Goal: Complete application form

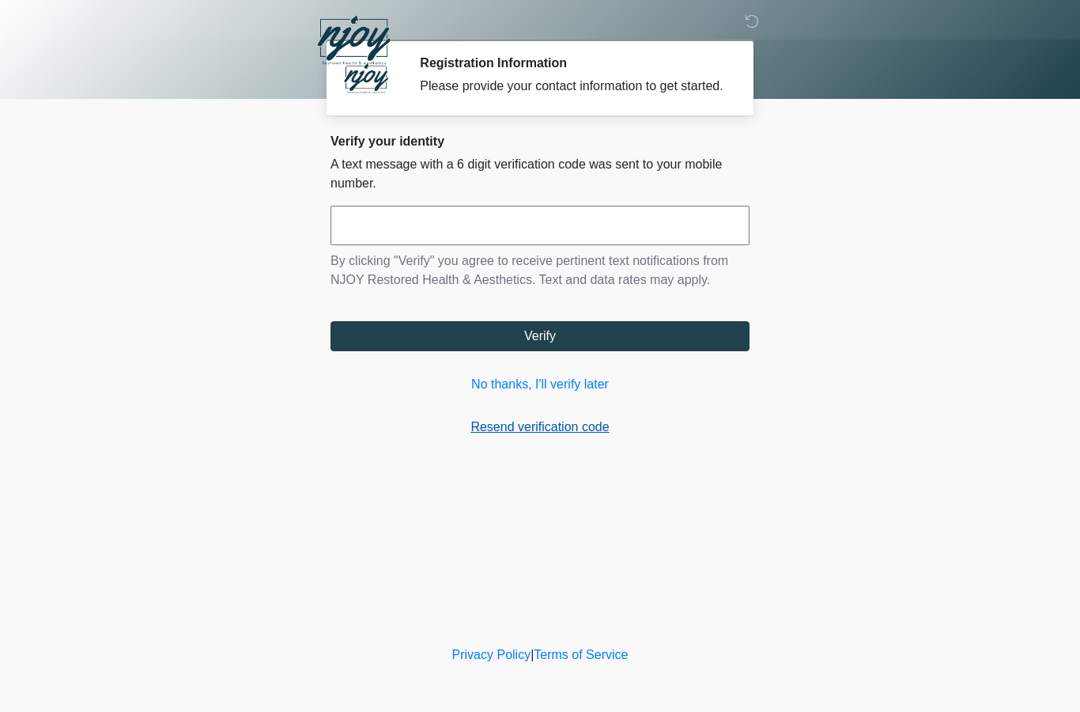
click at [538, 436] on link "Resend verification code" at bounding box center [539, 426] width 419 height 19
click at [524, 394] on link "No thanks, I'll verify later" at bounding box center [539, 384] width 419 height 19
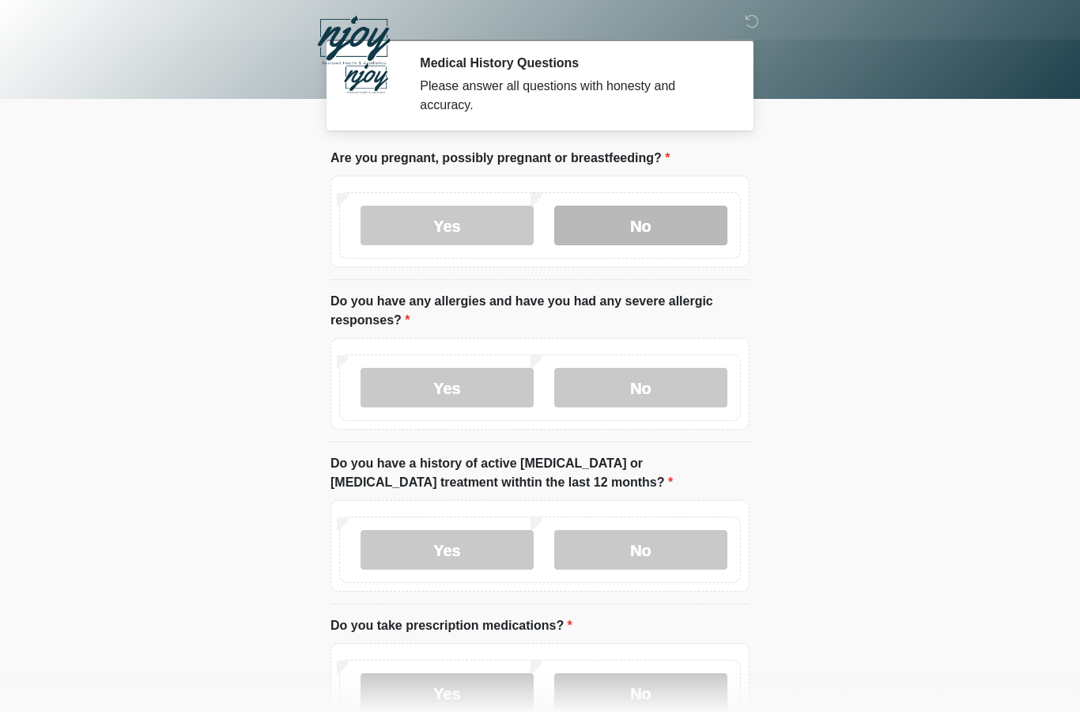
click at [647, 235] on label "No" at bounding box center [640, 226] width 173 height 40
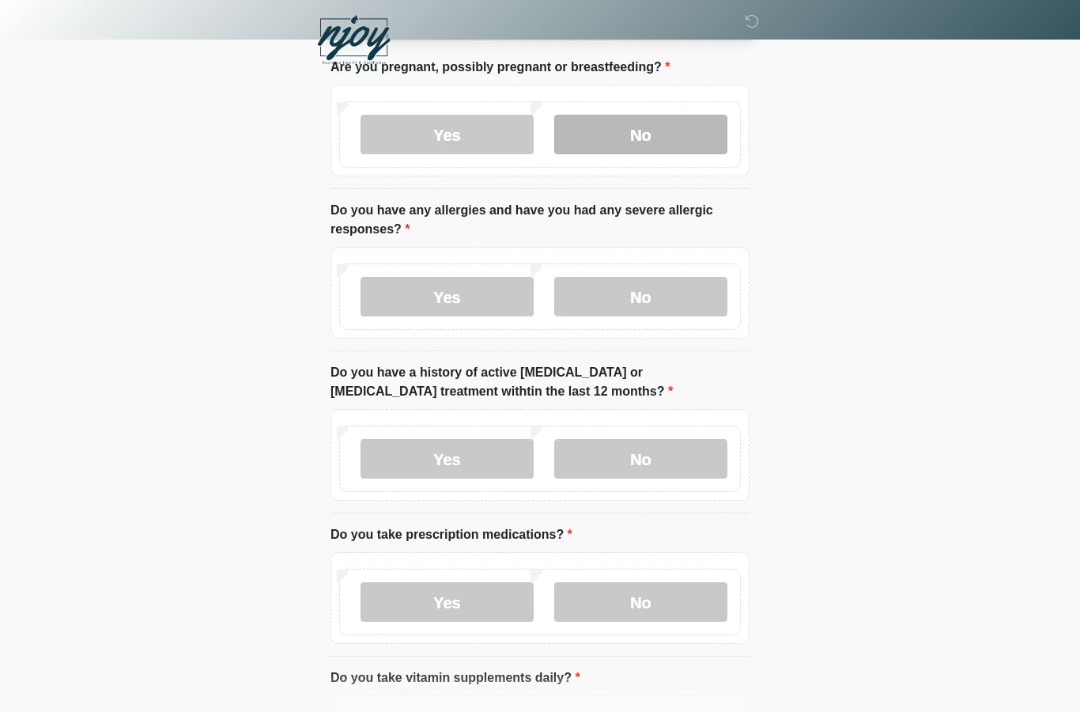
scroll to position [89, 0]
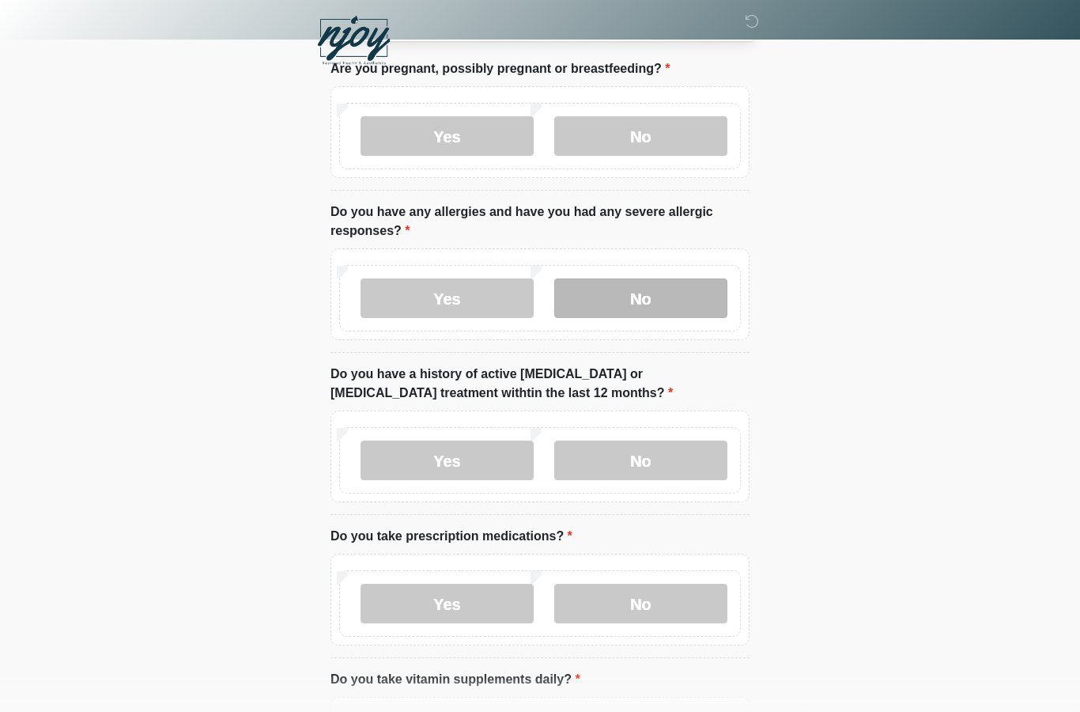
click at [629, 299] on label "No" at bounding box center [640, 298] width 173 height 40
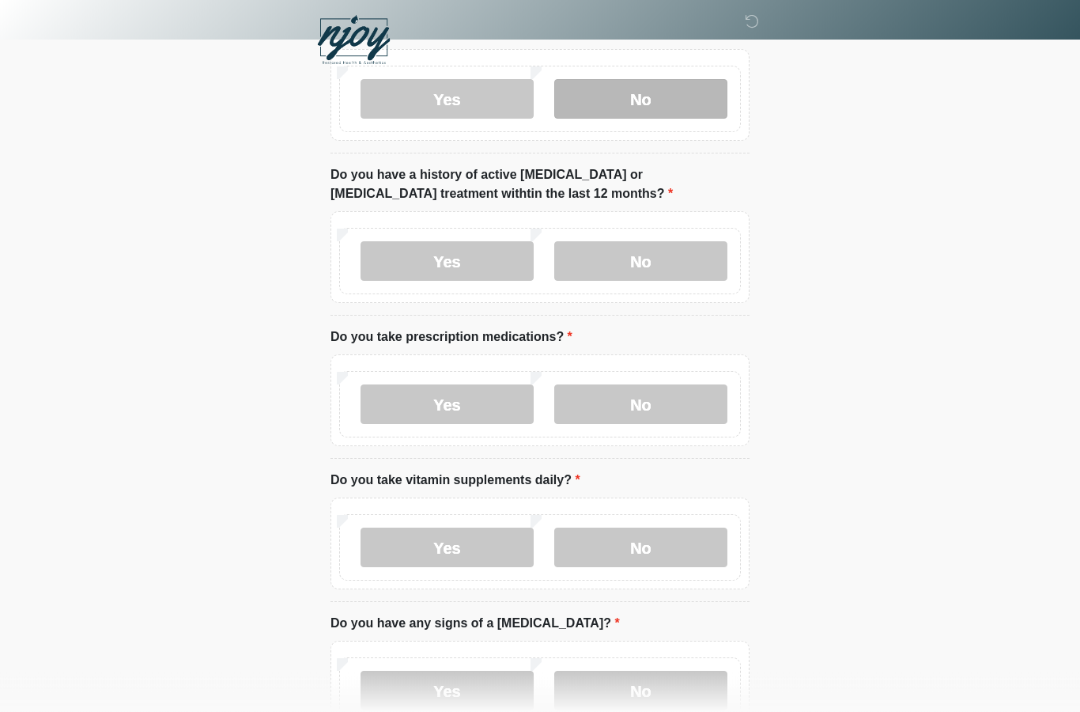
scroll to position [289, 0]
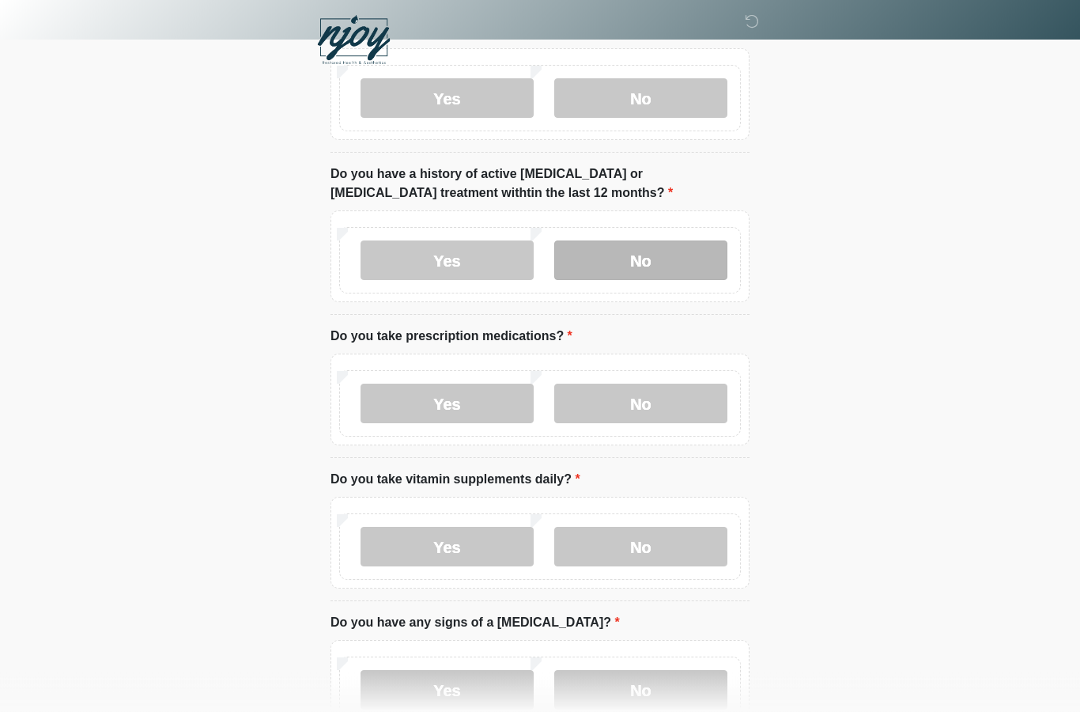
click at [641, 255] on label "No" at bounding box center [640, 261] width 173 height 40
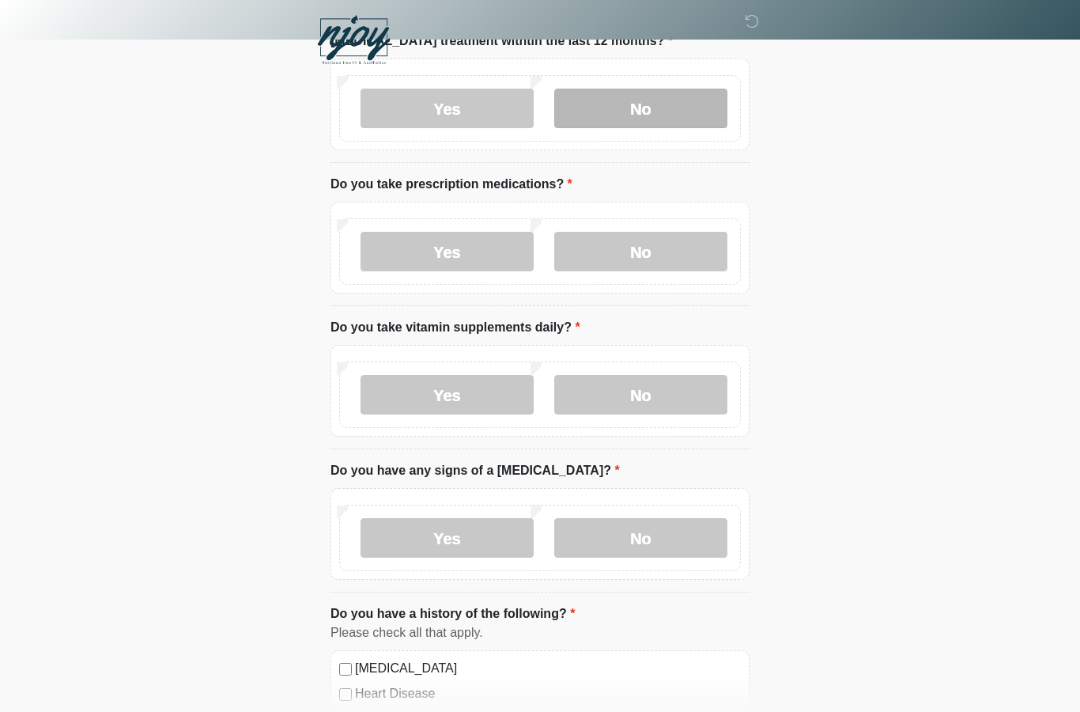
scroll to position [441, 0]
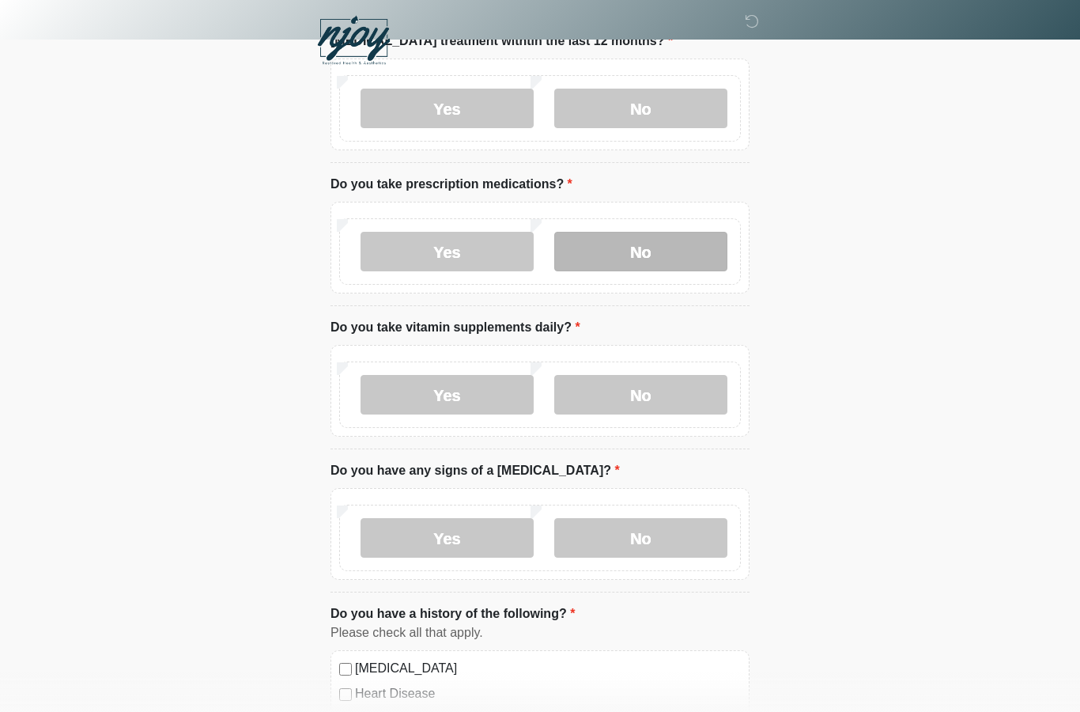
click at [639, 240] on label "No" at bounding box center [640, 252] width 173 height 40
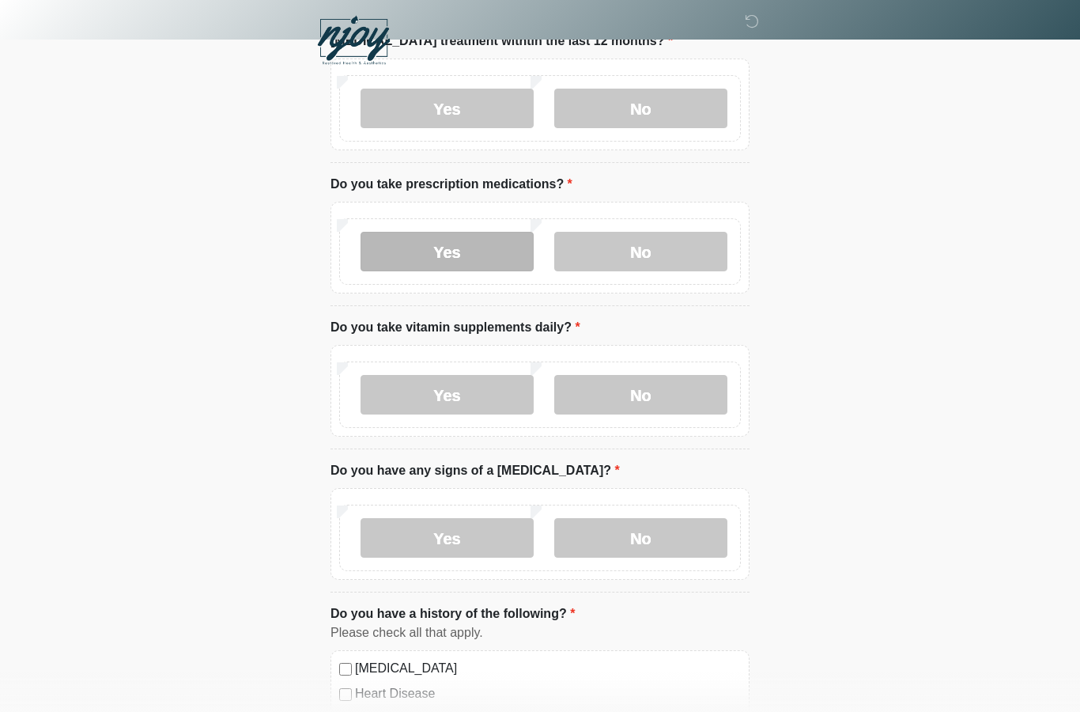
click at [459, 253] on label "Yes" at bounding box center [447, 252] width 173 height 40
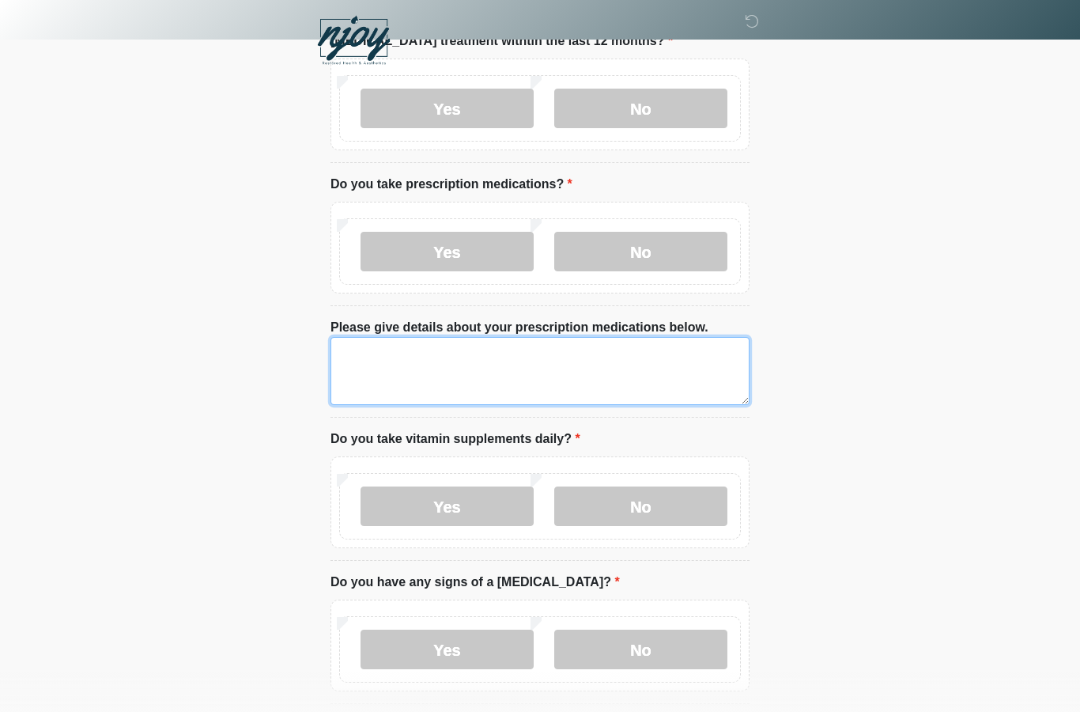
click at [438, 365] on textarea "Please give details about your prescription medications below." at bounding box center [539, 371] width 419 height 68
type textarea "****** ****** *******"
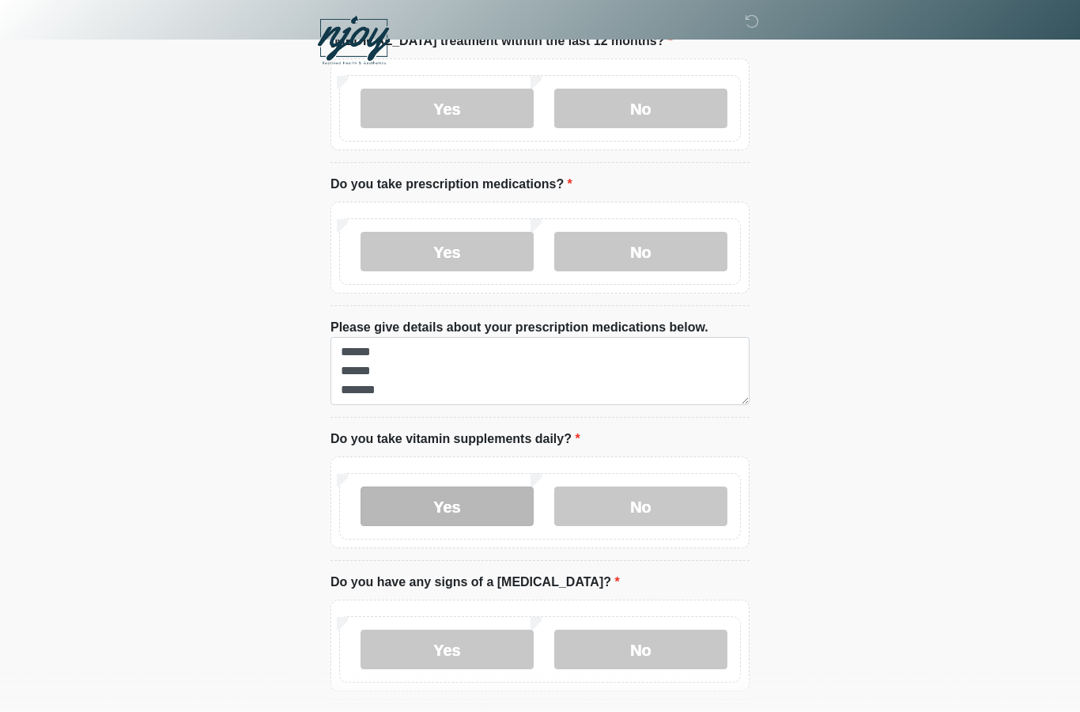
click at [459, 498] on label "Yes" at bounding box center [447, 506] width 173 height 40
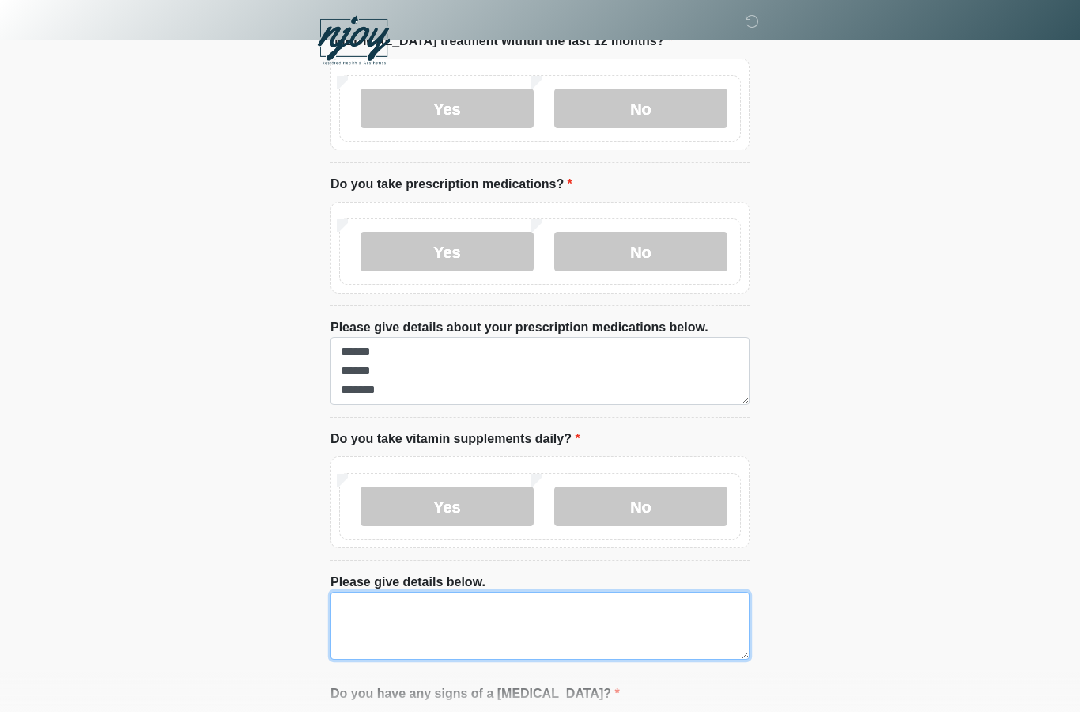
click at [449, 606] on textarea "Please give details below." at bounding box center [539, 625] width 419 height 68
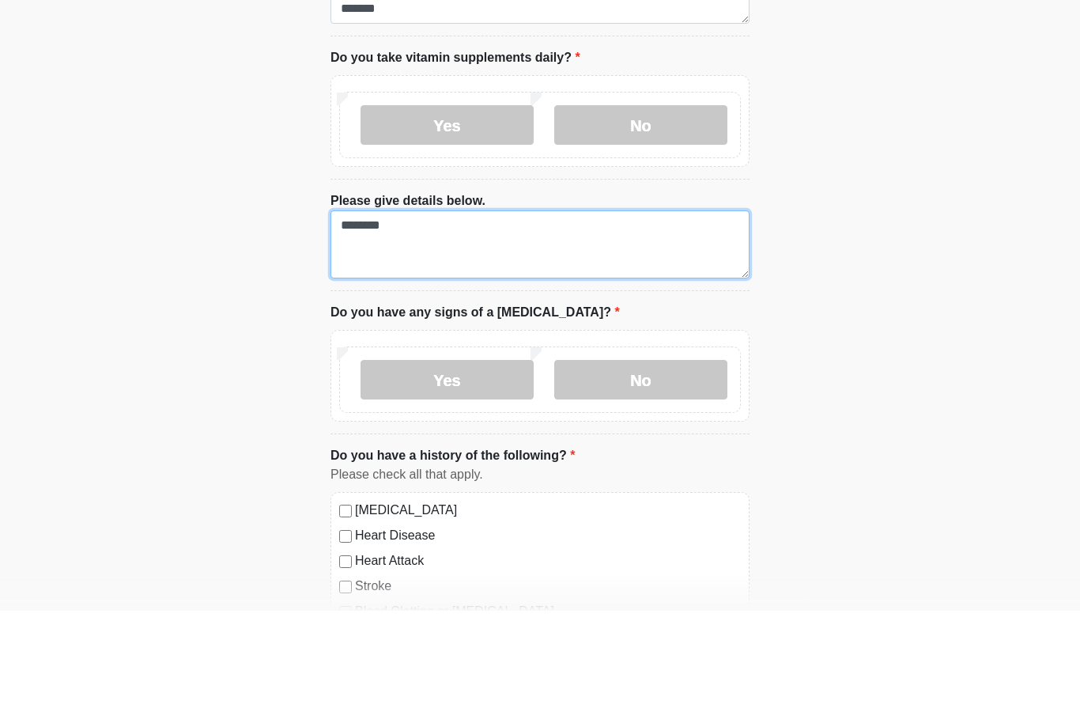
scroll to position [726, 0]
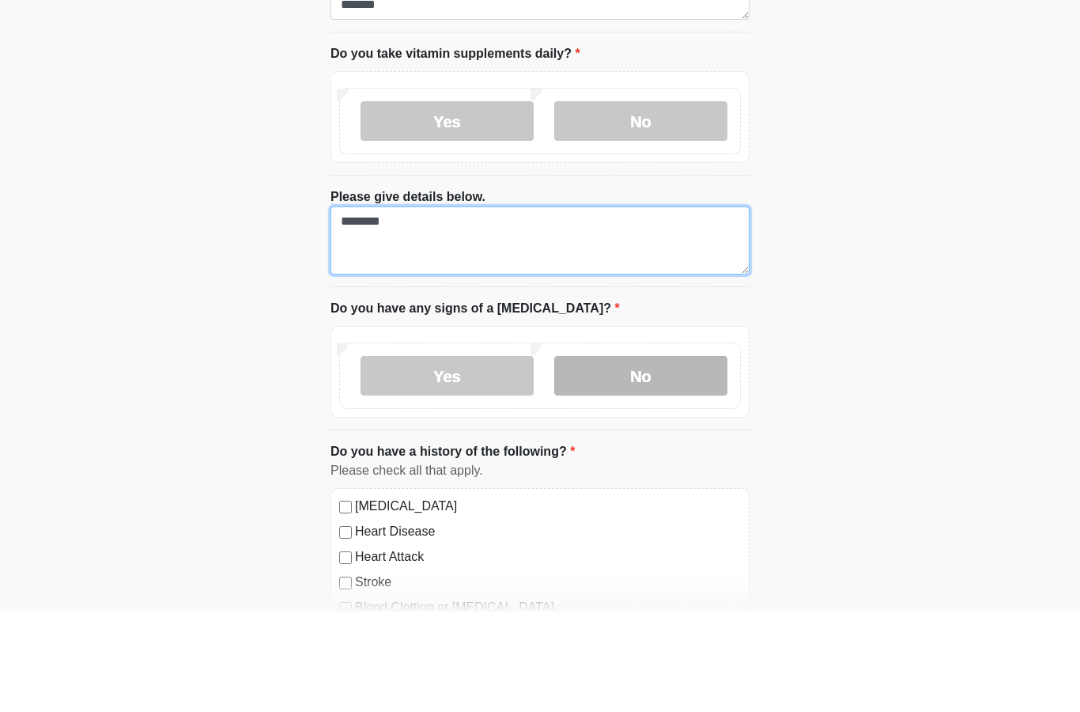
type textarea "********"
click at [629, 456] on label "No" at bounding box center [640, 476] width 173 height 40
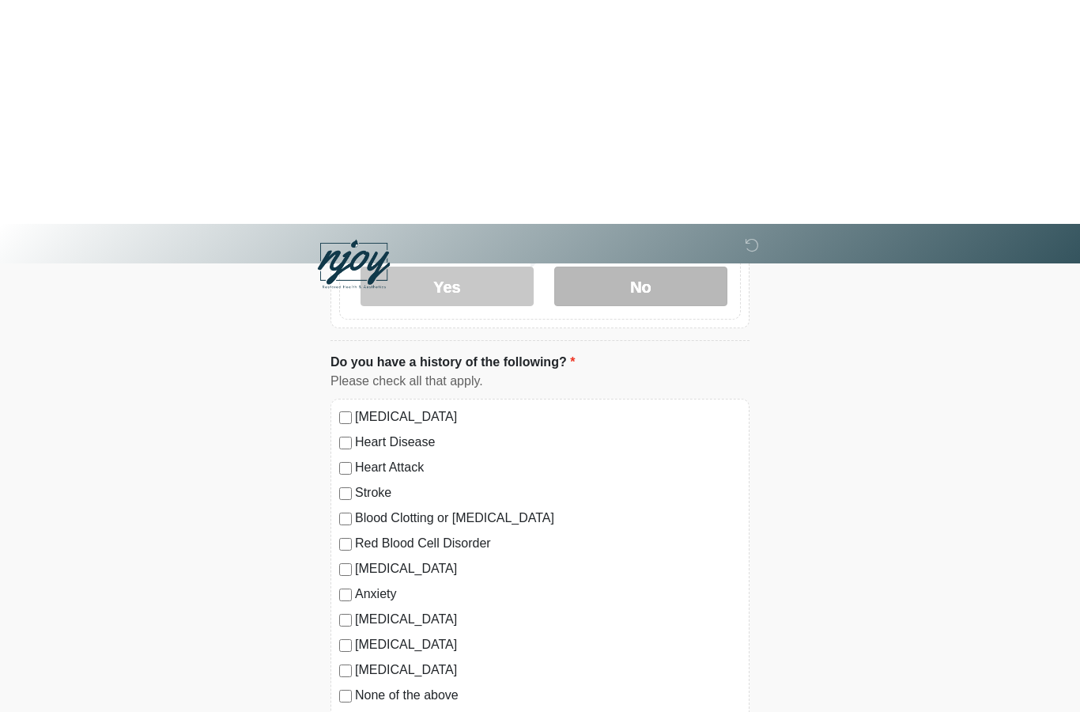
scroll to position [1146, 0]
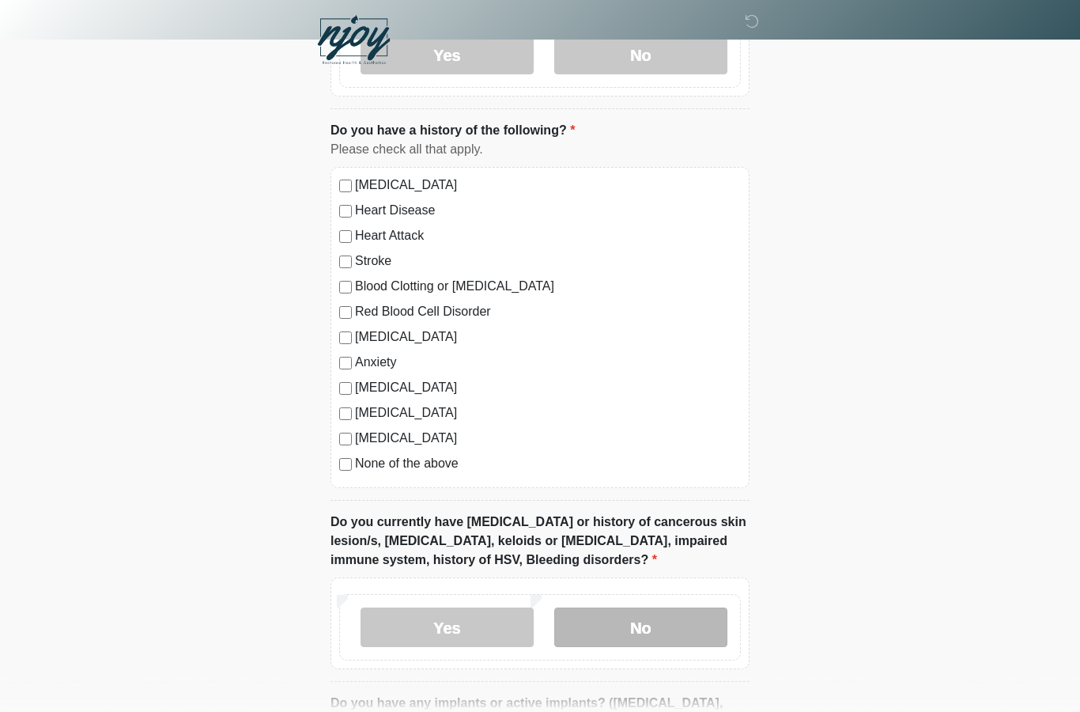
click at [626, 635] on label "No" at bounding box center [640, 628] width 173 height 40
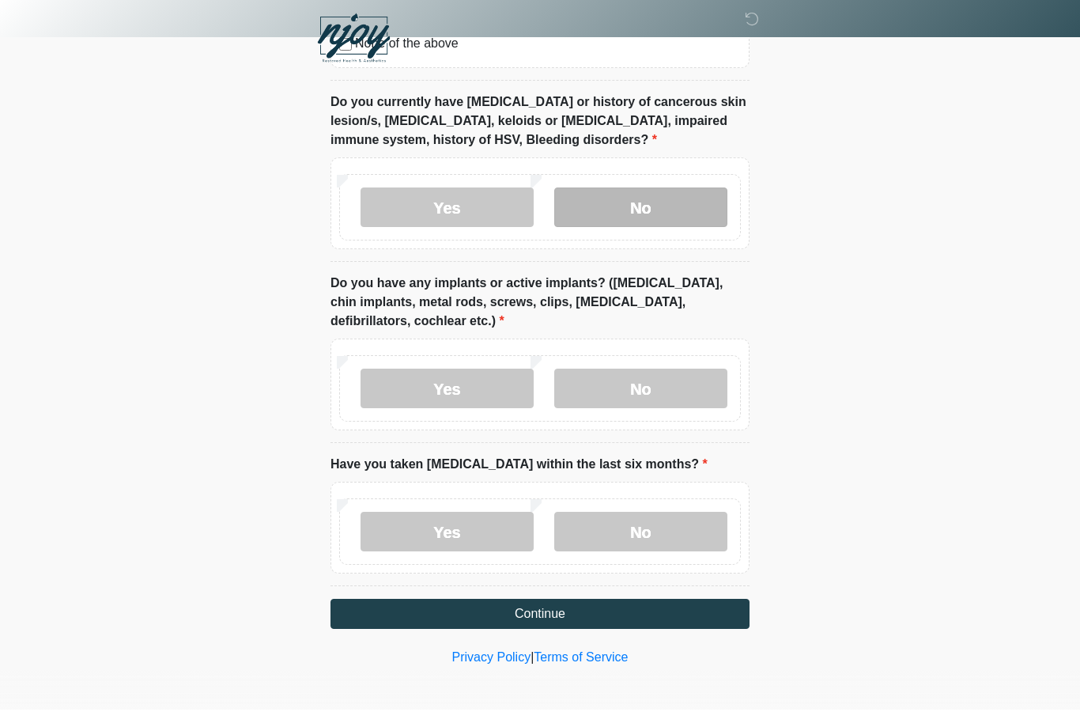
scroll to position [1501, 0]
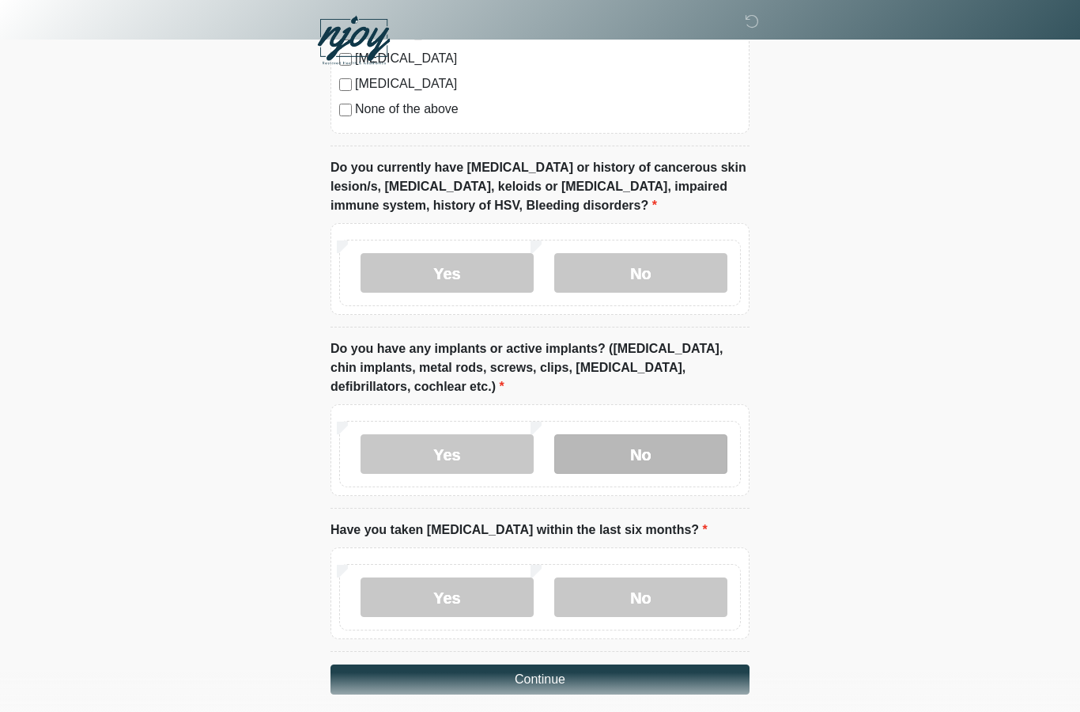
click at [655, 458] on label "No" at bounding box center [640, 454] width 173 height 40
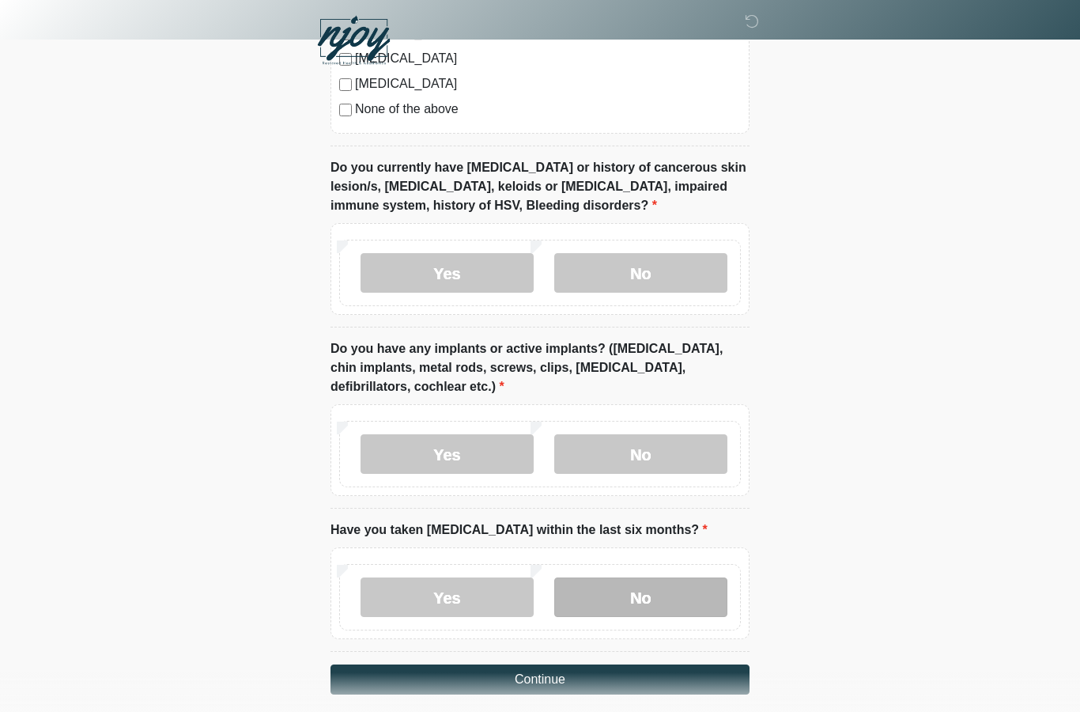
click at [643, 594] on label "No" at bounding box center [640, 597] width 173 height 40
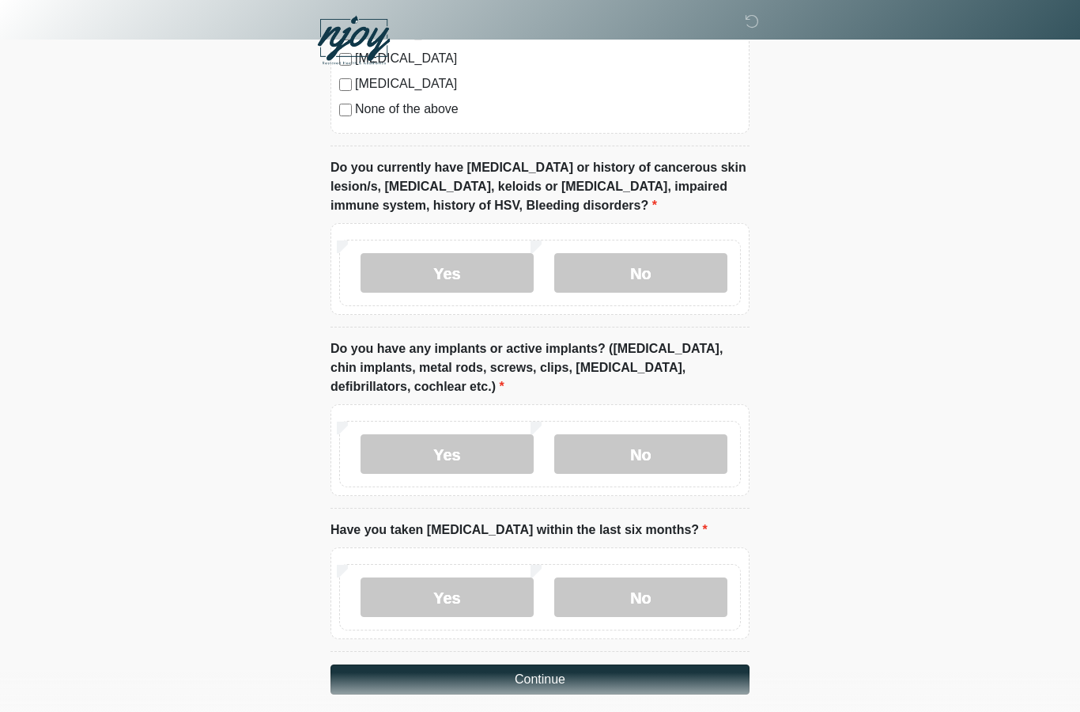
click at [532, 674] on button "Continue" at bounding box center [539, 679] width 419 height 30
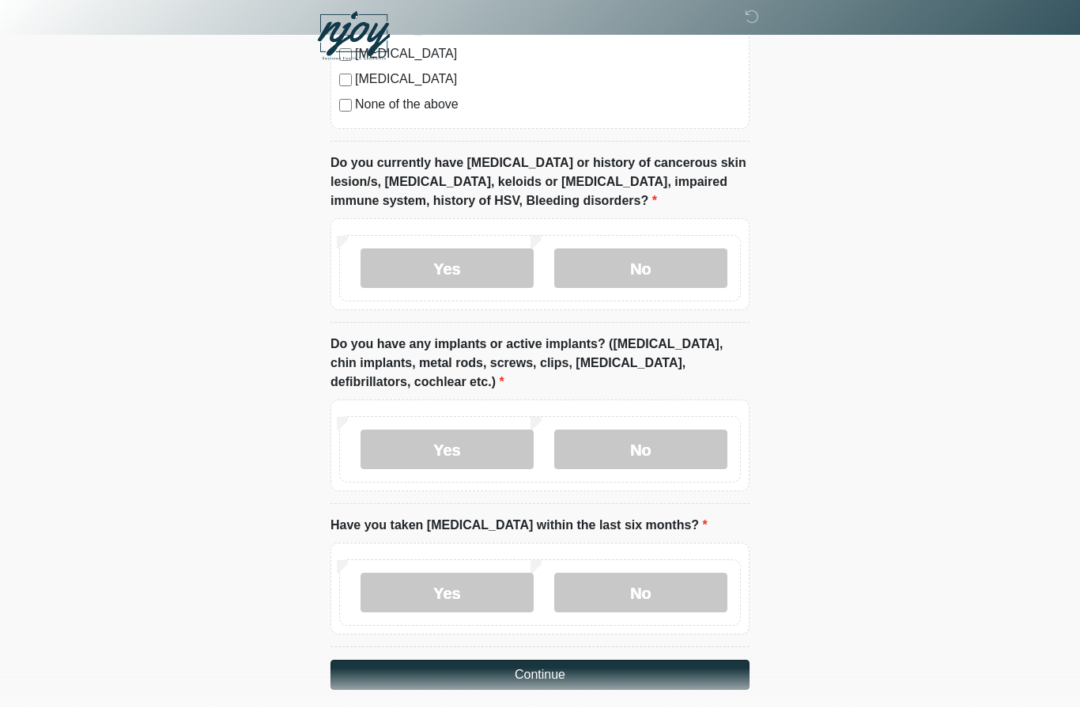
scroll to position [1565, 0]
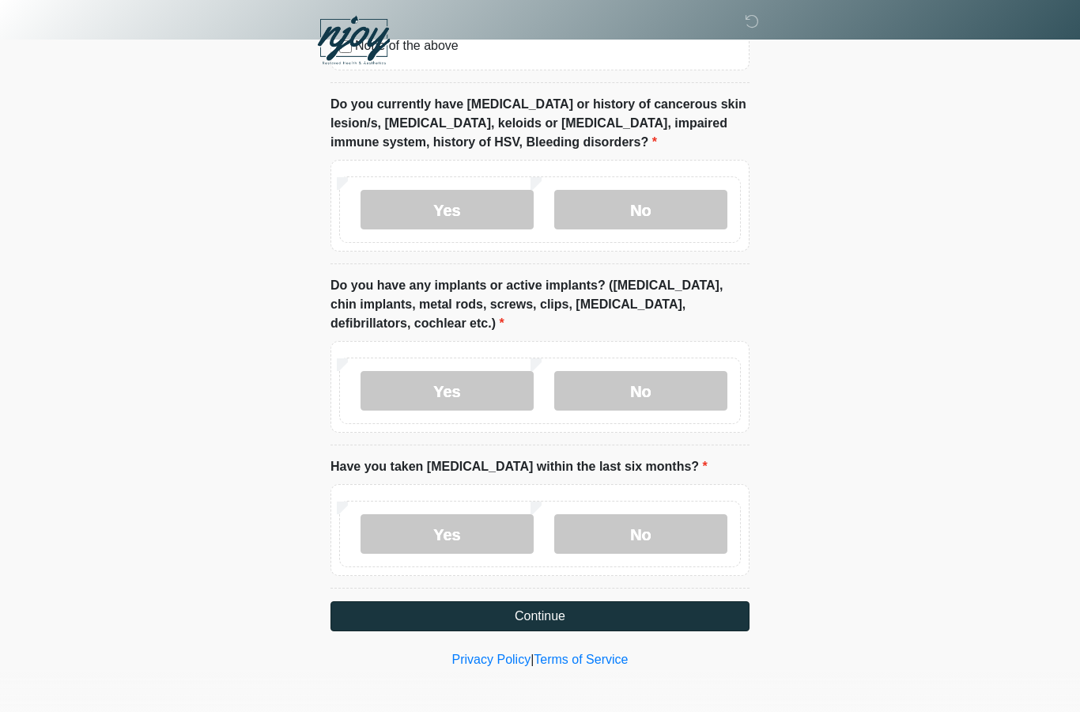
click at [545, 614] on button "Continue" at bounding box center [539, 616] width 419 height 30
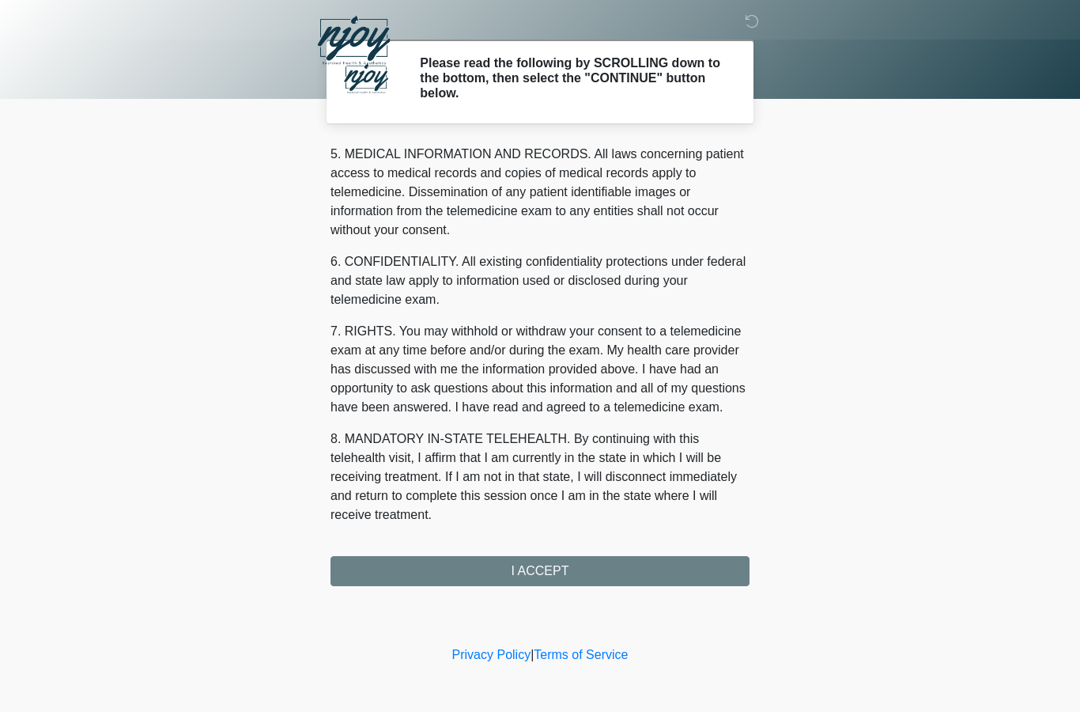
scroll to position [541, 0]
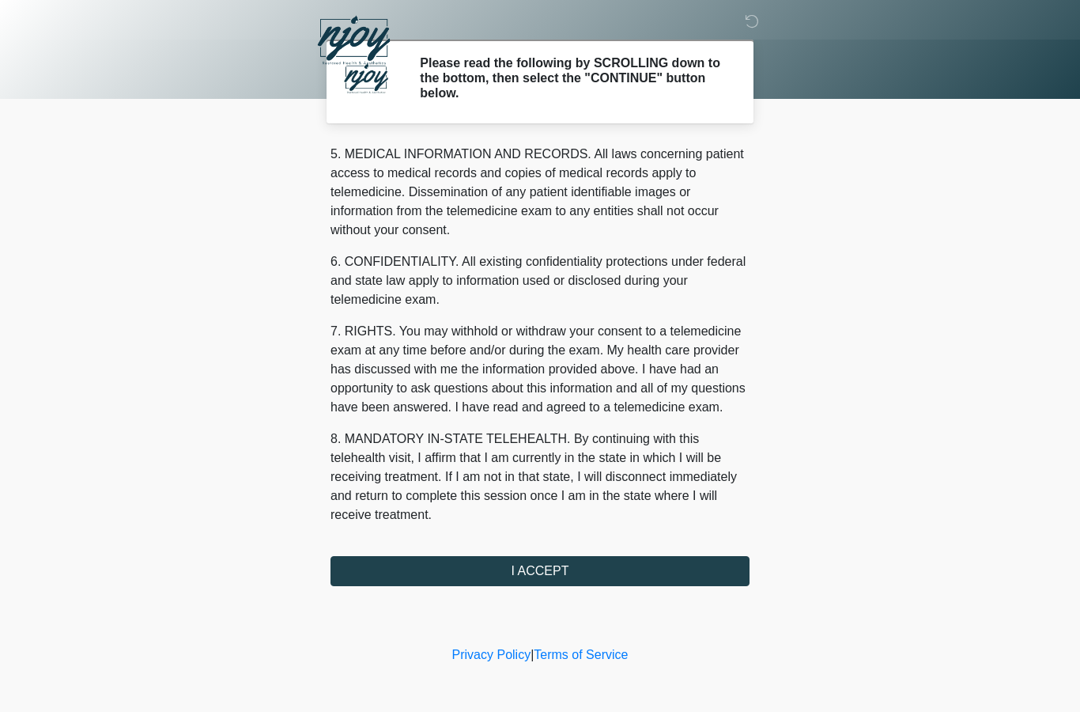
click at [525, 569] on button "I ACCEPT" at bounding box center [539, 571] width 419 height 30
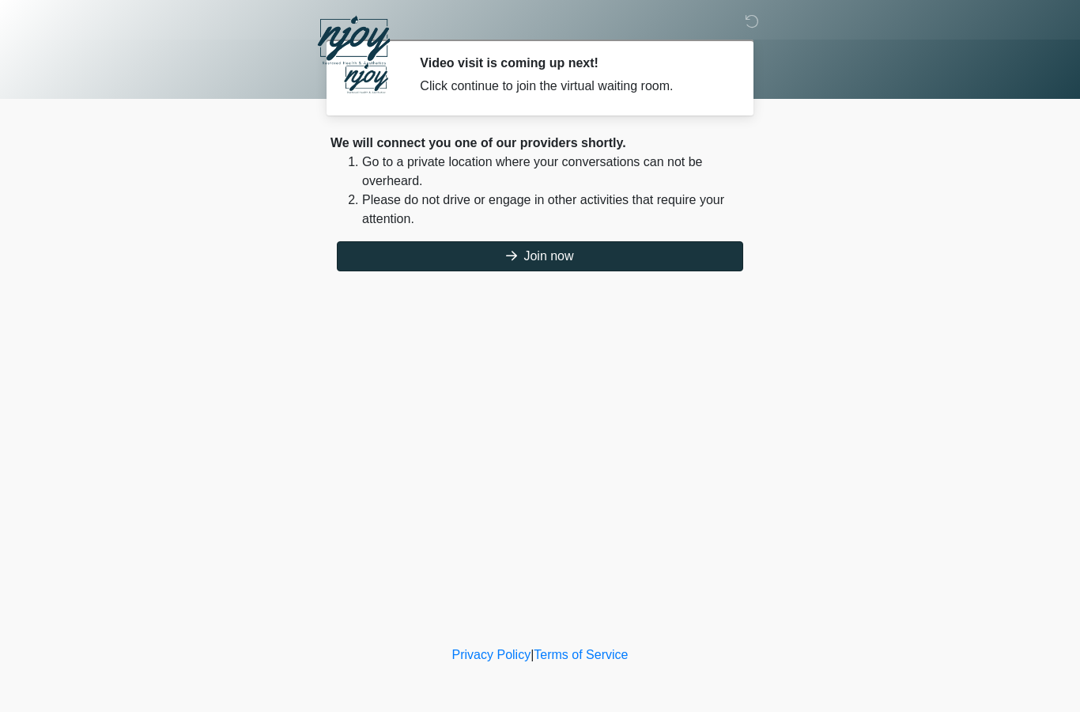
click at [553, 260] on button "Join now" at bounding box center [540, 256] width 406 height 30
